Goal: Check status

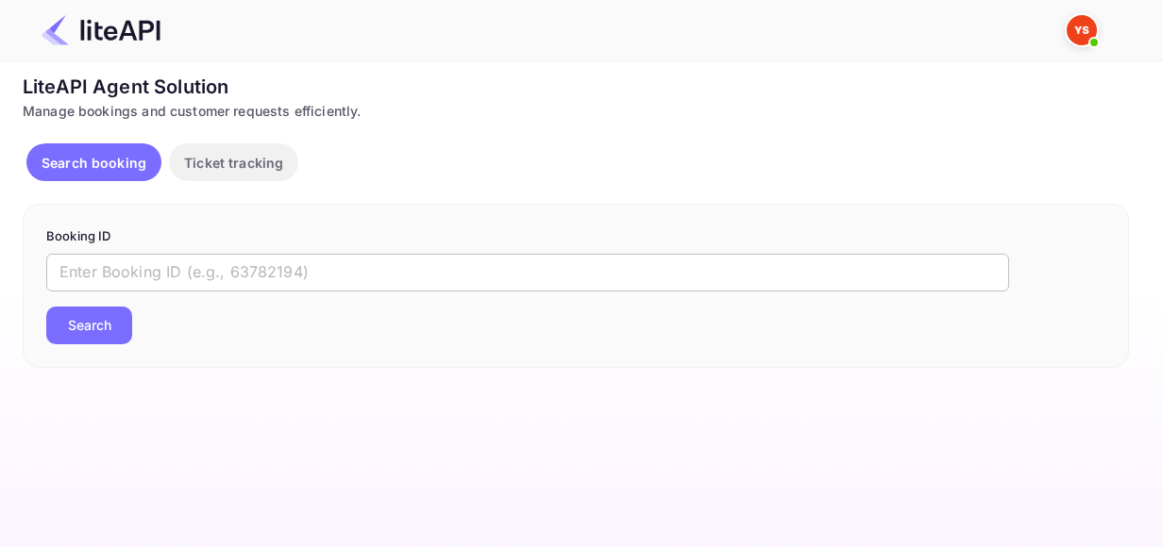
click at [300, 271] on input "text" at bounding box center [527, 273] width 963 height 38
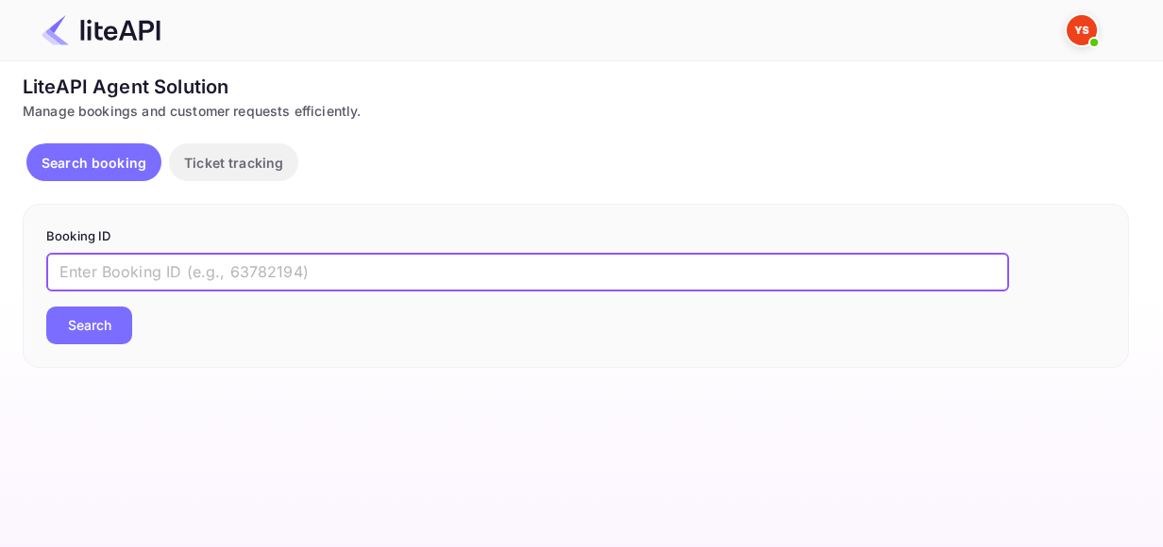
paste input "8863875"
type input "8863875"
click at [46, 307] on button "Search" at bounding box center [89, 326] width 86 height 38
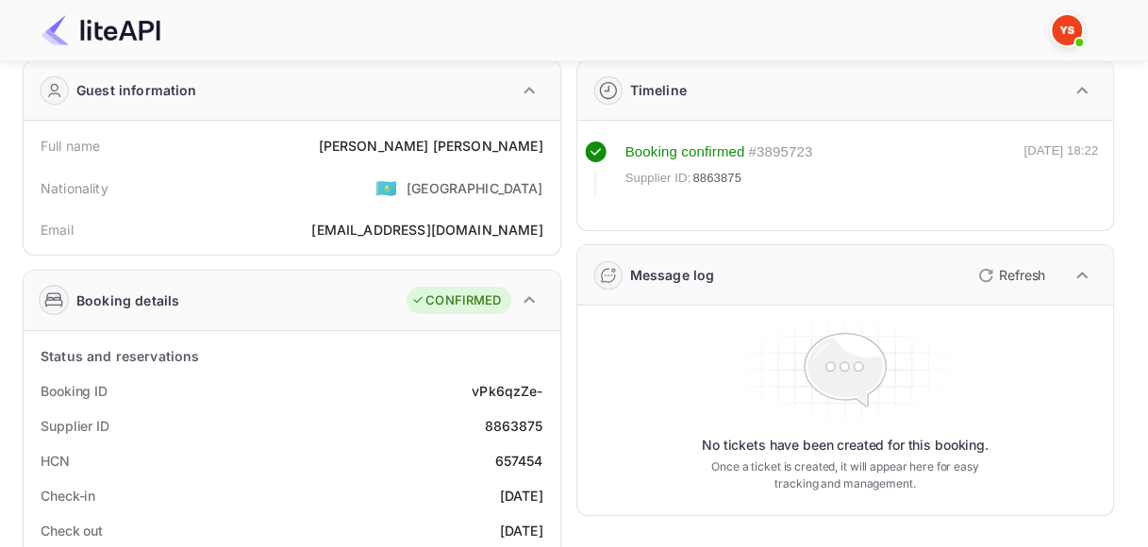
scroll to position [94, 0]
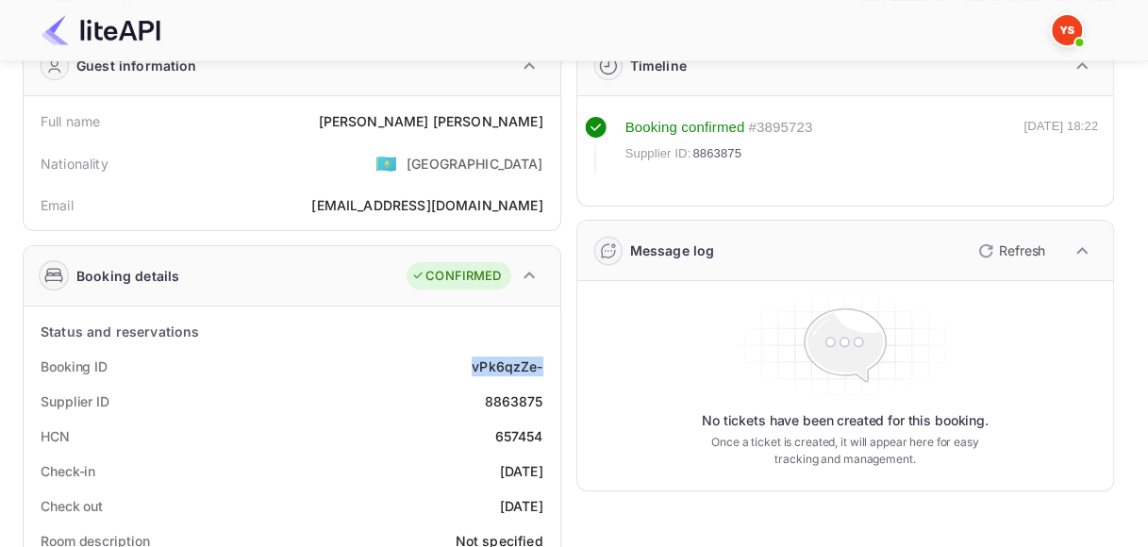
drag, startPoint x: 476, startPoint y: 364, endPoint x: 542, endPoint y: 364, distance: 66.1
click at [542, 364] on div "vPk6qzZe-" at bounding box center [507, 367] width 71 height 20
copy div "vPk6qzZe-"
click at [504, 392] on div "8863875" at bounding box center [513, 402] width 59 height 20
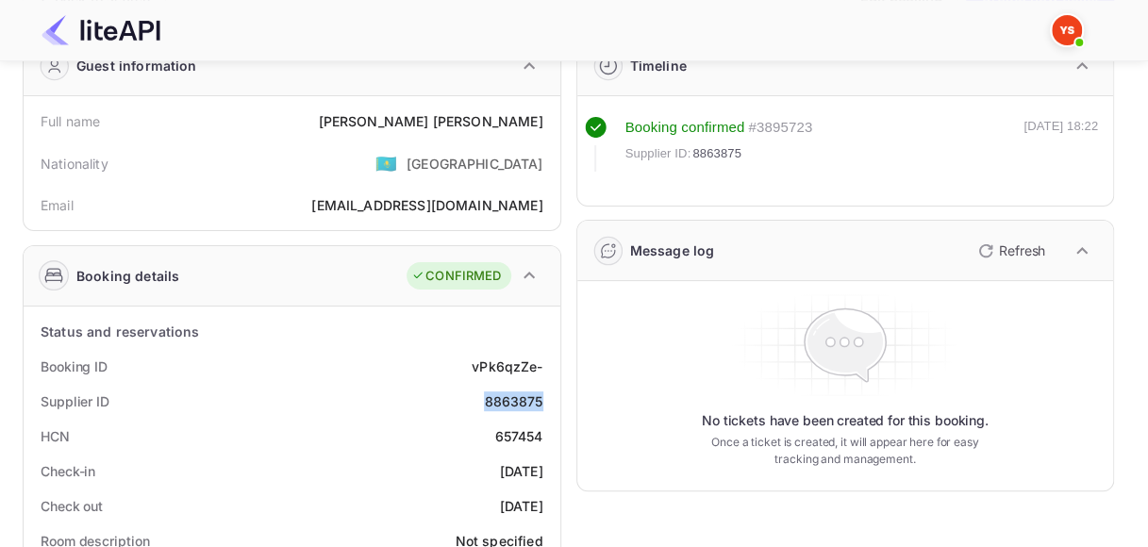
copy div "8863875"
drag, startPoint x: 423, startPoint y: 119, endPoint x: 543, endPoint y: 120, distance: 119.8
click at [543, 120] on div "Full name [PERSON_NAME]" at bounding box center [292, 121] width 522 height 35
copy div "[PERSON_NAME]"
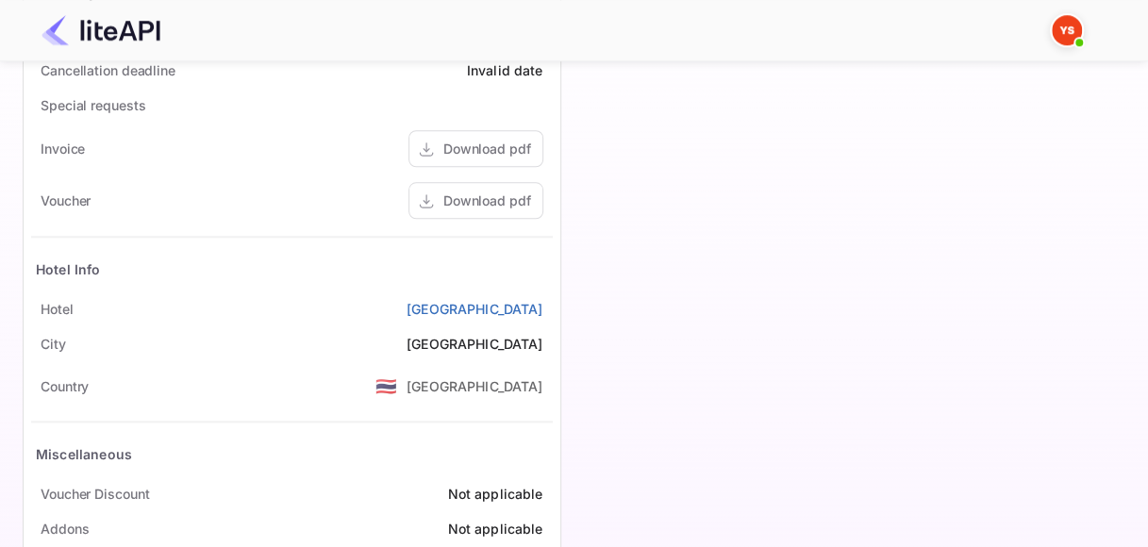
scroll to position [849, 0]
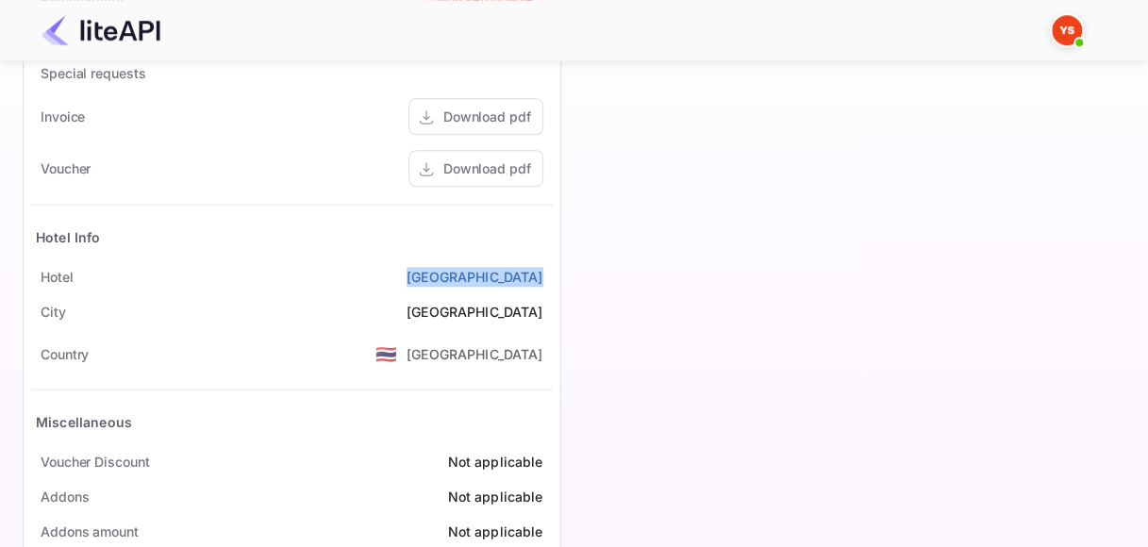
drag, startPoint x: 402, startPoint y: 281, endPoint x: 551, endPoint y: 279, distance: 149.1
click at [551, 279] on div "[GEOGRAPHIC_DATA]" at bounding box center [292, 277] width 522 height 35
copy link "[GEOGRAPHIC_DATA]"
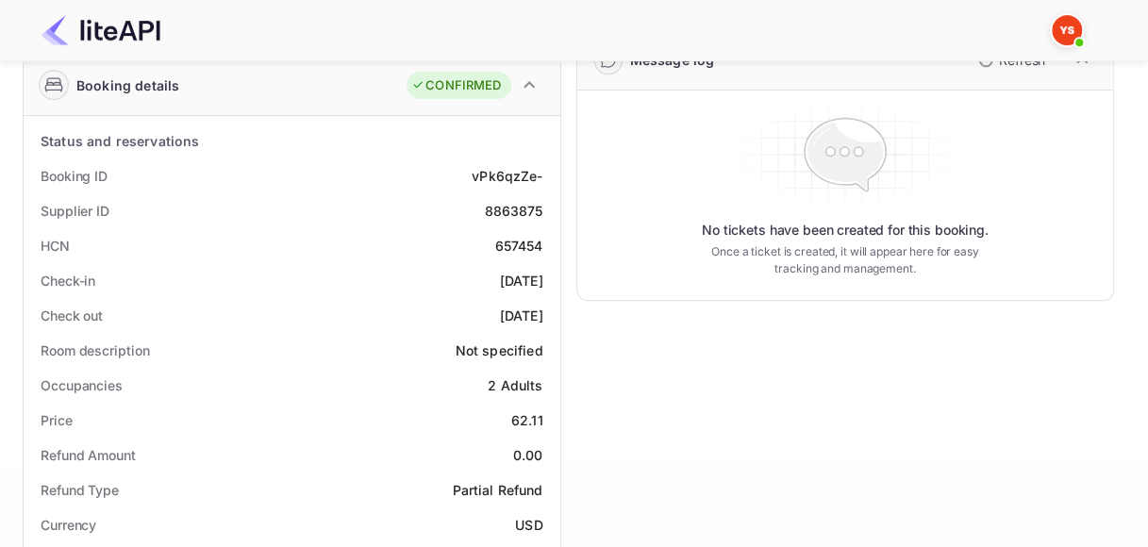
scroll to position [283, 0]
drag, startPoint x: 464, startPoint y: 279, endPoint x: 541, endPoint y: 279, distance: 76.4
click at [541, 279] on div "Check-in [DATE]" at bounding box center [292, 282] width 522 height 35
copy div "[DATE]"
drag, startPoint x: 466, startPoint y: 317, endPoint x: 563, endPoint y: 321, distance: 97.3
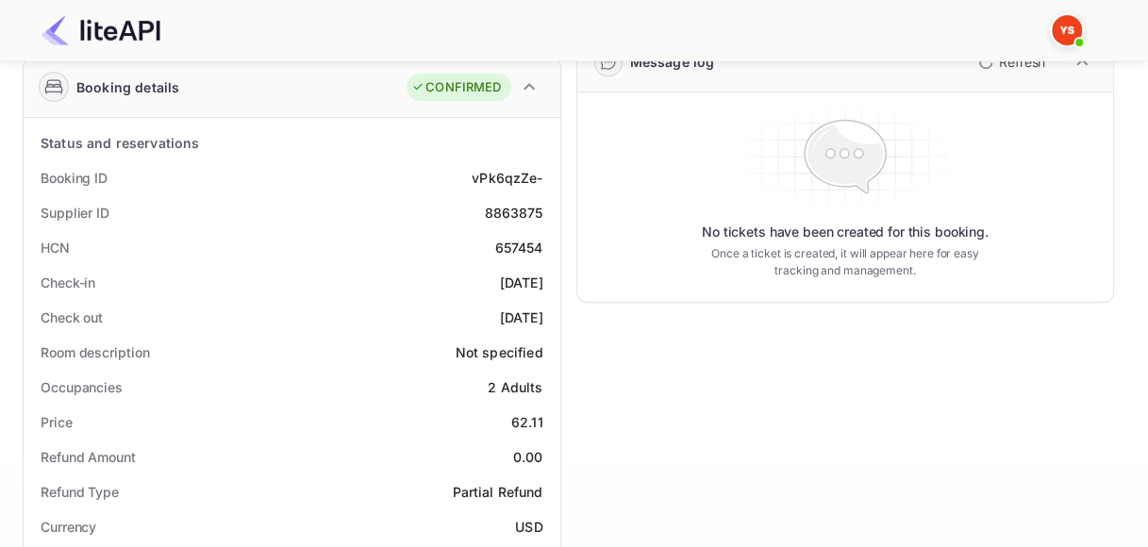
click at [561, 321] on div "Guest information Full name [PERSON_NAME] Nationality 🇰🇿 [DEMOGRAPHIC_DATA] Ema…" at bounding box center [561, 484] width 1107 height 1306
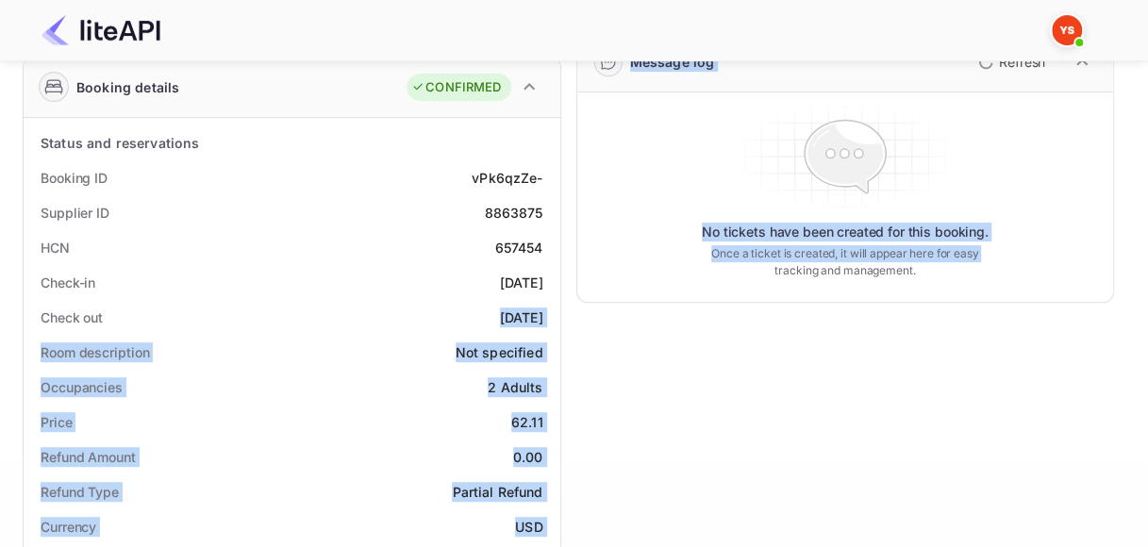
click at [520, 316] on div "[DATE]" at bounding box center [521, 318] width 43 height 20
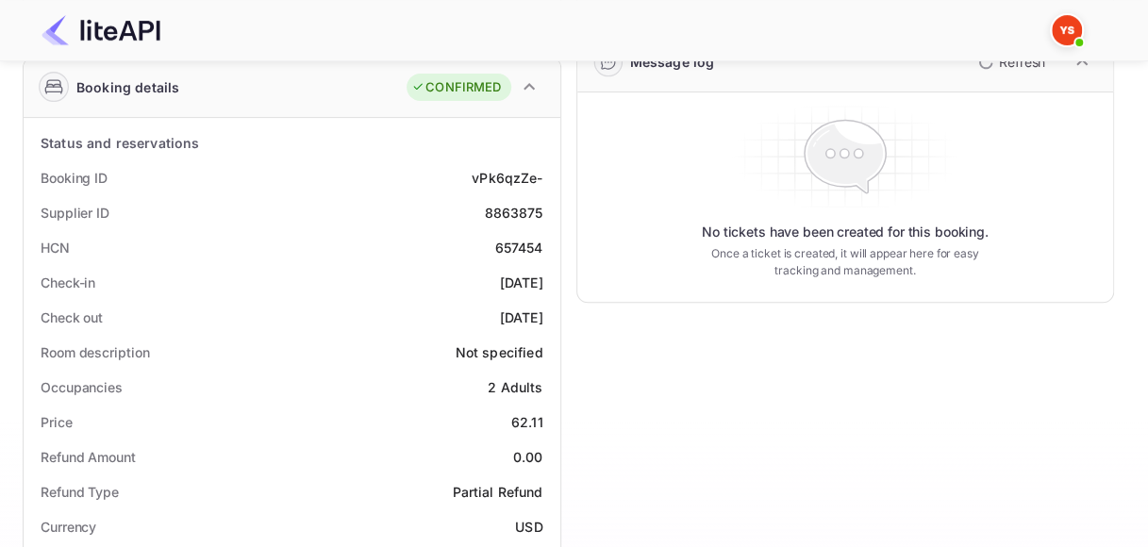
drag, startPoint x: 468, startPoint y: 315, endPoint x: 559, endPoint y: 316, distance: 90.6
click at [552, 319] on div "Check out [DATE]" at bounding box center [292, 317] width 522 height 35
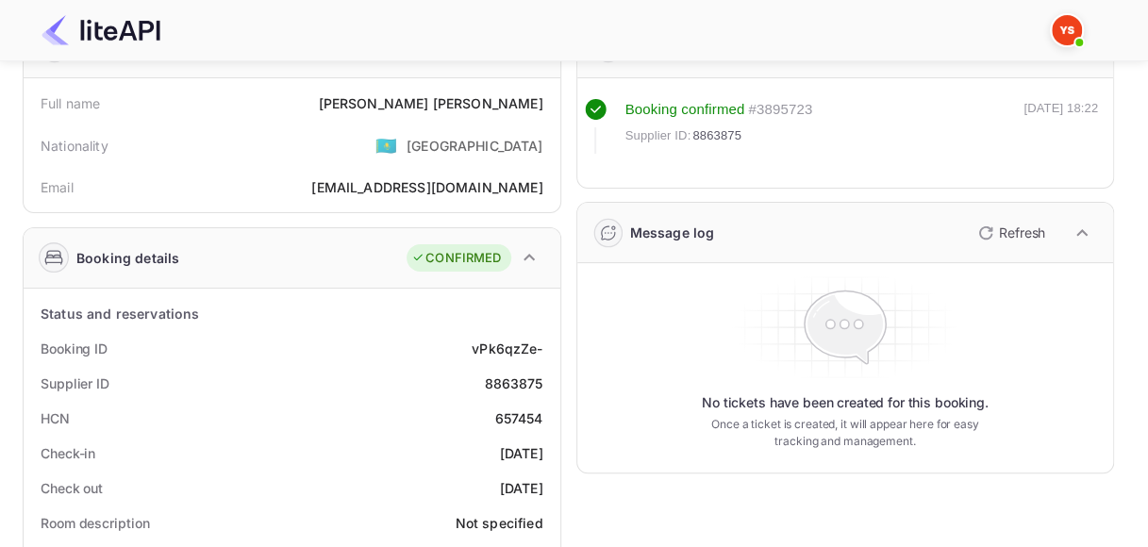
scroll to position [0, 0]
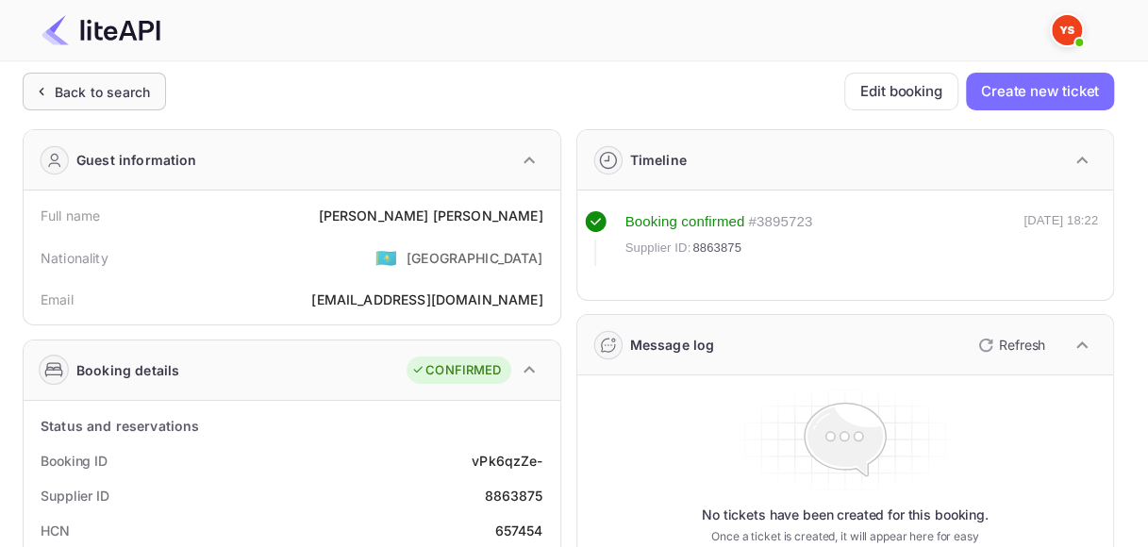
click at [116, 98] on div "Back to search" at bounding box center [102, 92] width 95 height 20
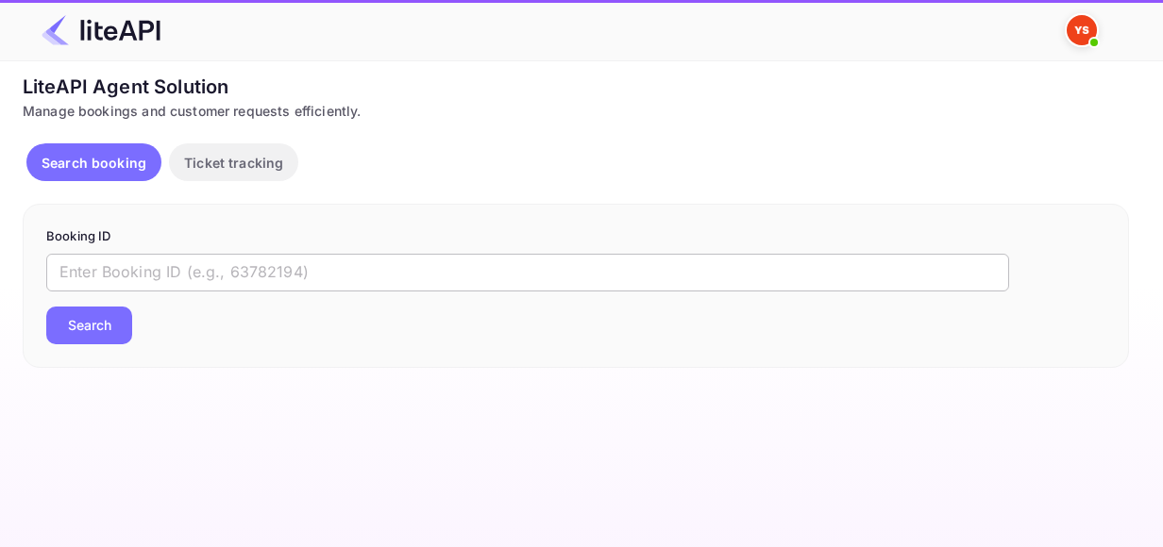
click at [215, 276] on input "text" at bounding box center [527, 273] width 963 height 38
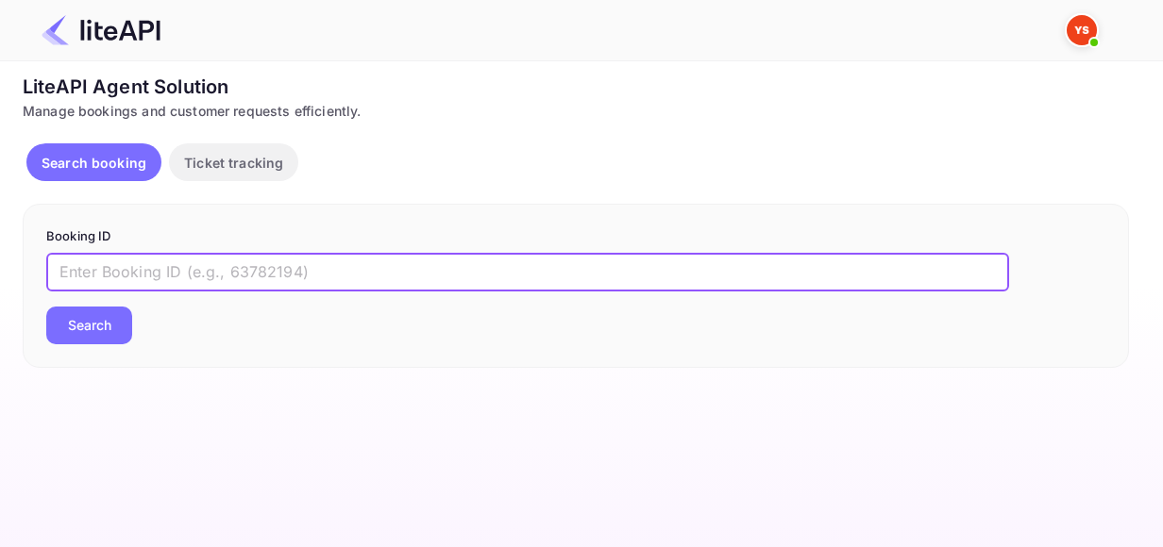
paste input "8786010"
type input "8786010"
click at [103, 318] on button "Search" at bounding box center [89, 326] width 86 height 38
